Goal: Navigation & Orientation: Find specific page/section

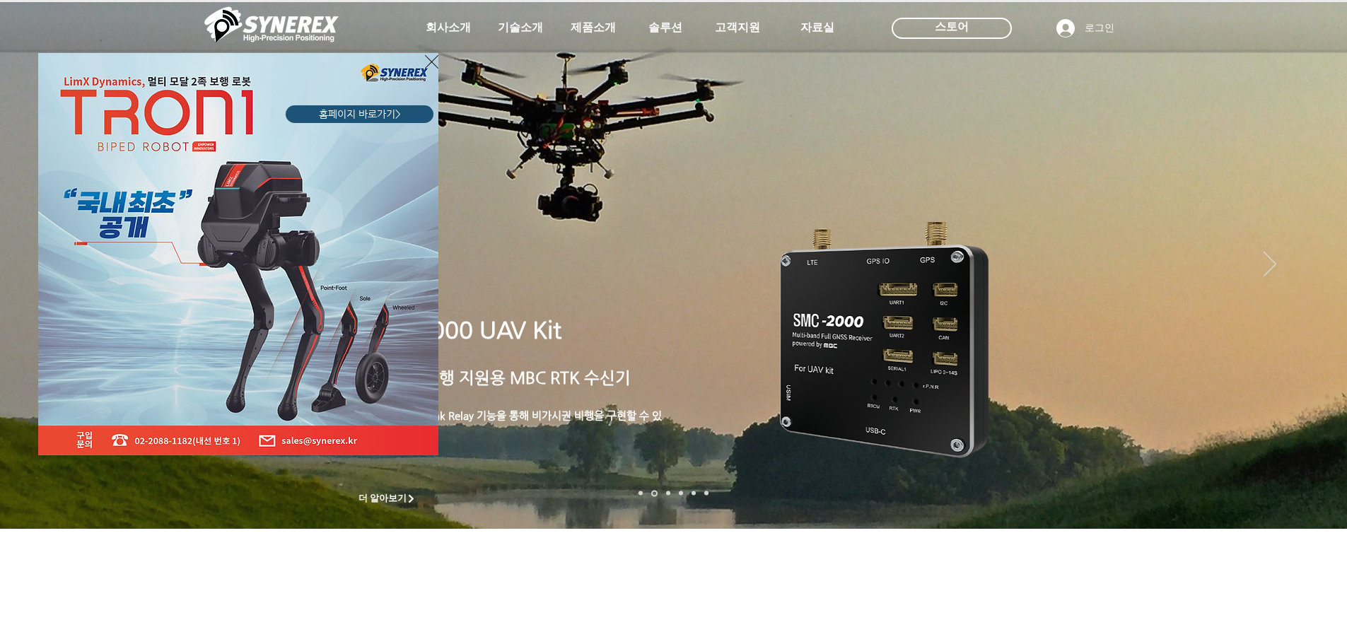
click at [432, 55] on icon "사이트로 돌아가기" at bounding box center [431, 62] width 13 height 18
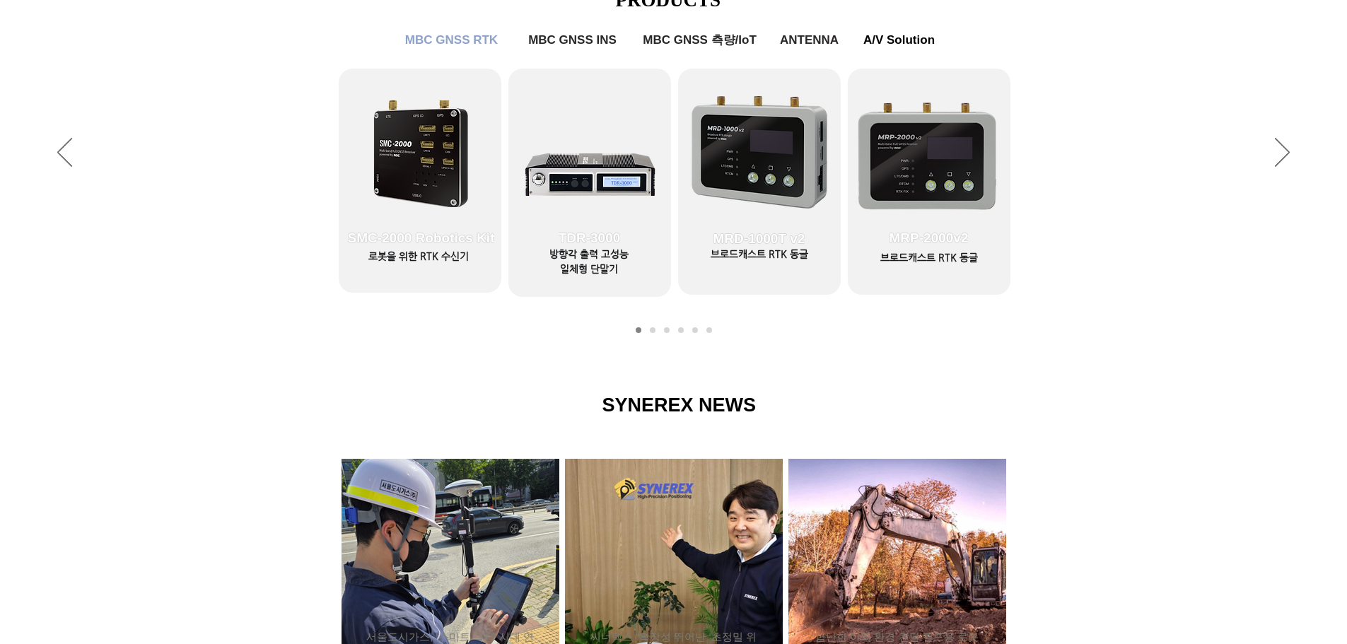
scroll to position [444, 0]
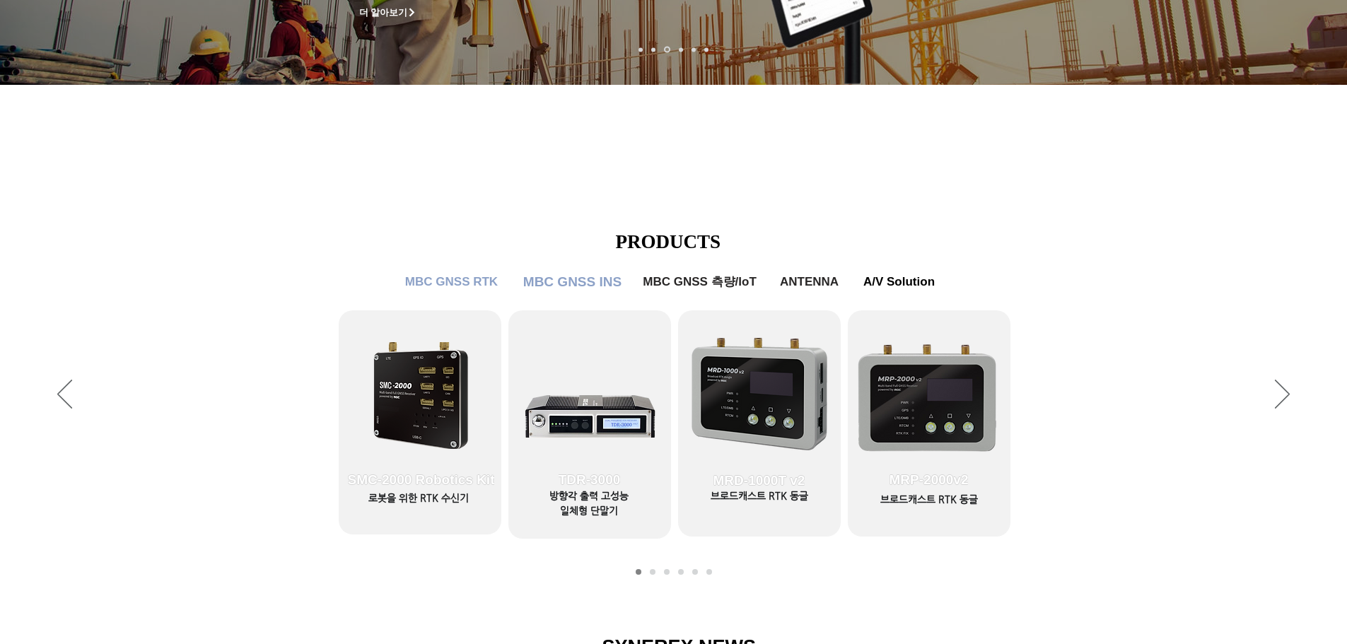
click at [577, 285] on span "MBC GNSS INS" at bounding box center [572, 282] width 98 height 16
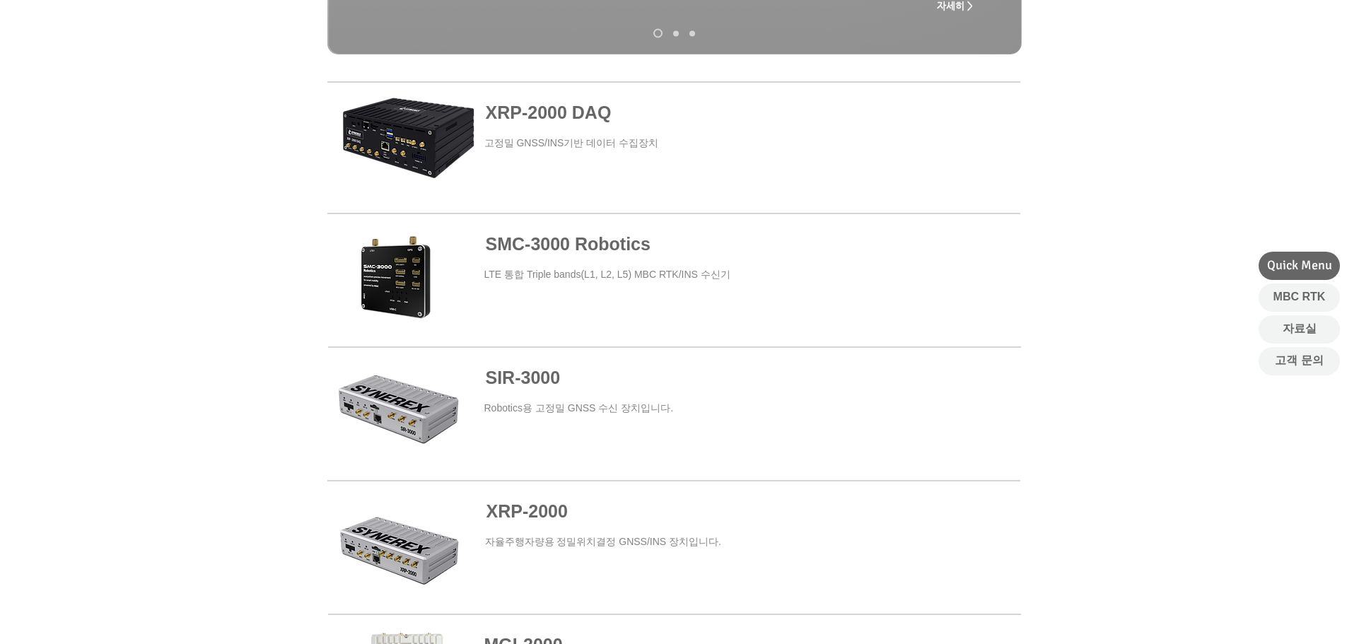
scroll to position [848, 0]
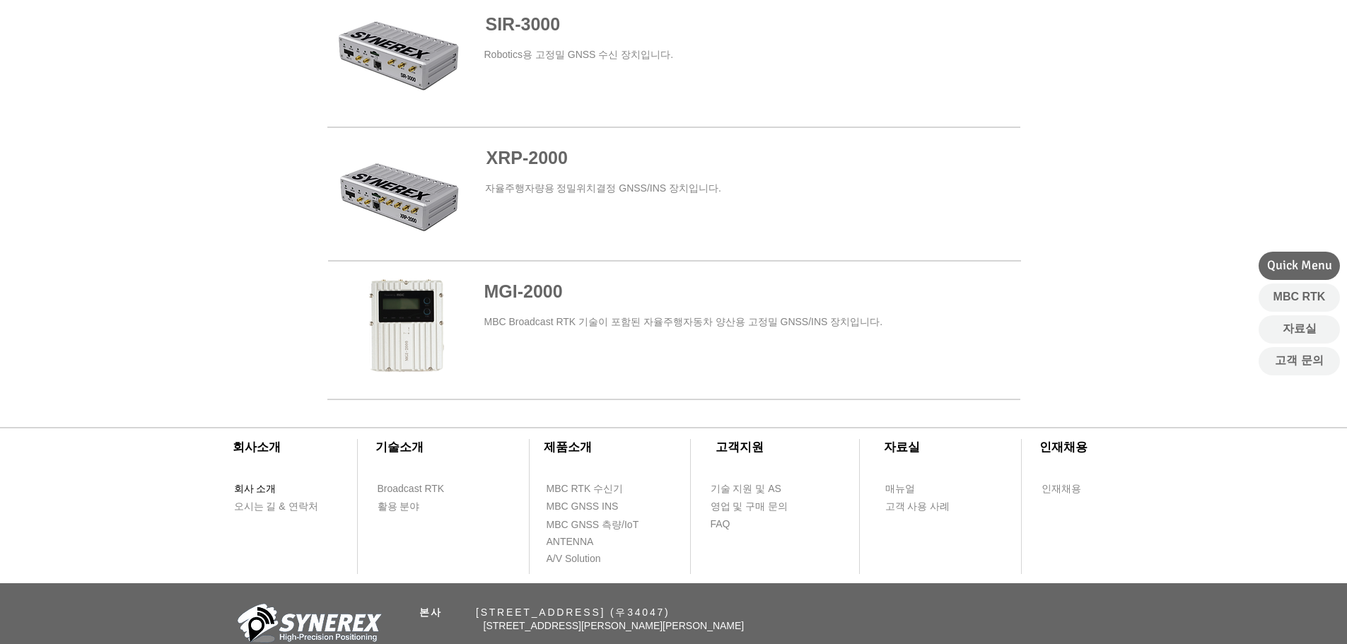
click at [248, 487] on span "회사 소개" at bounding box center [255, 489] width 42 height 14
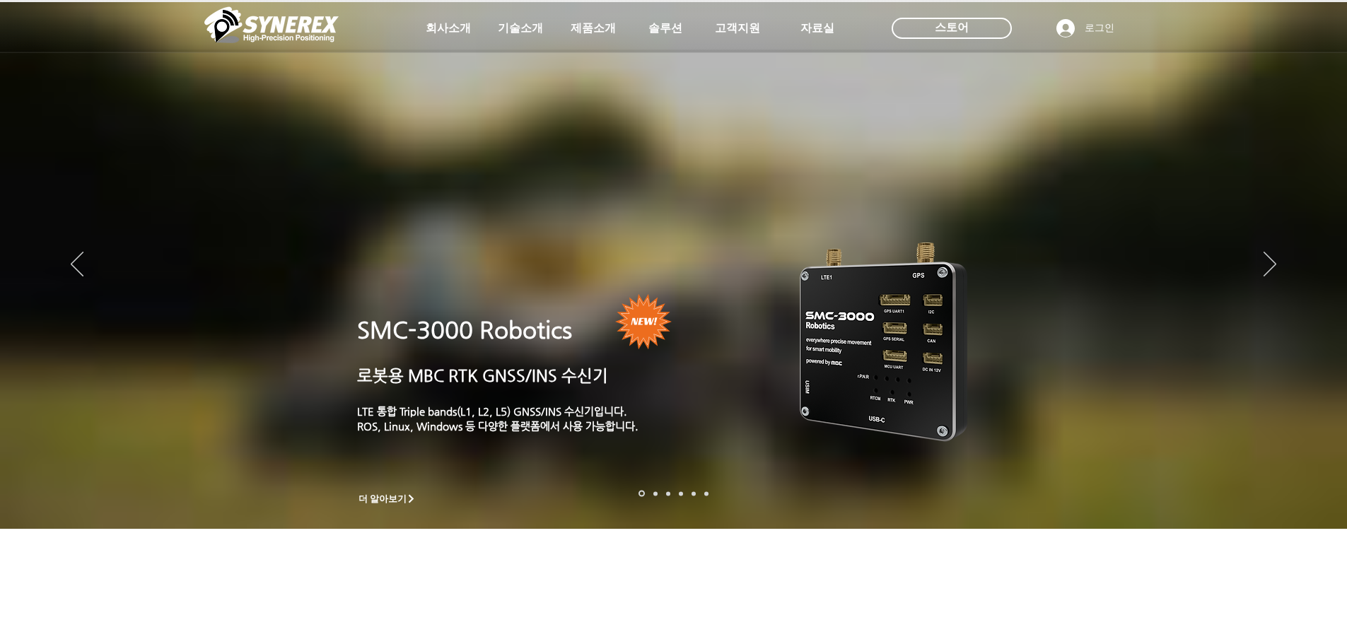
scroll to position [444, 0]
